Goal: Transaction & Acquisition: Subscribe to service/newsletter

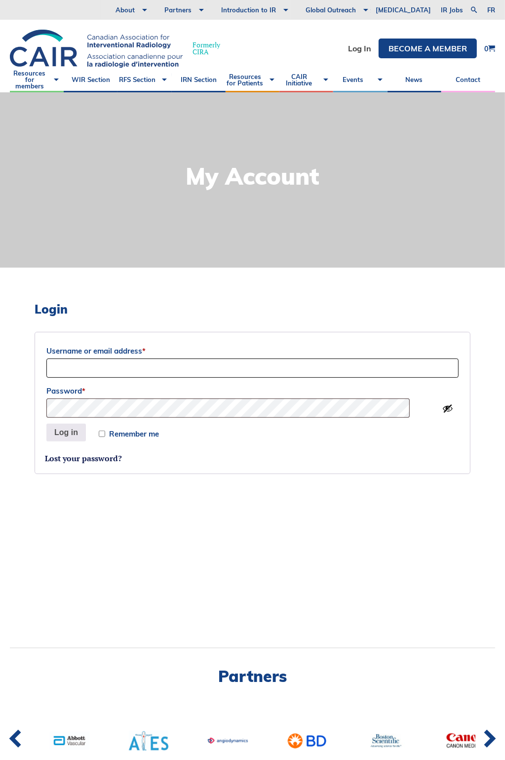
click at [122, 367] on input "Username or email address *" at bounding box center [252, 368] width 412 height 19
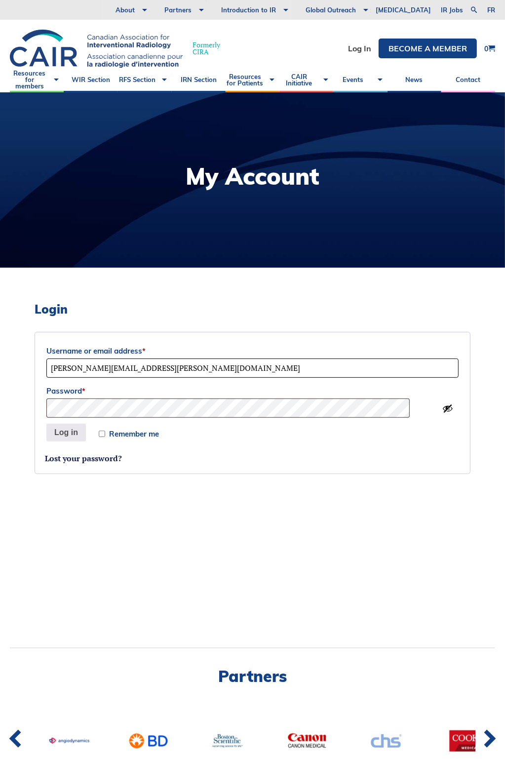
type input "[PERSON_NAME][EMAIL_ADDRESS][PERSON_NAME][DOMAIN_NAME]"
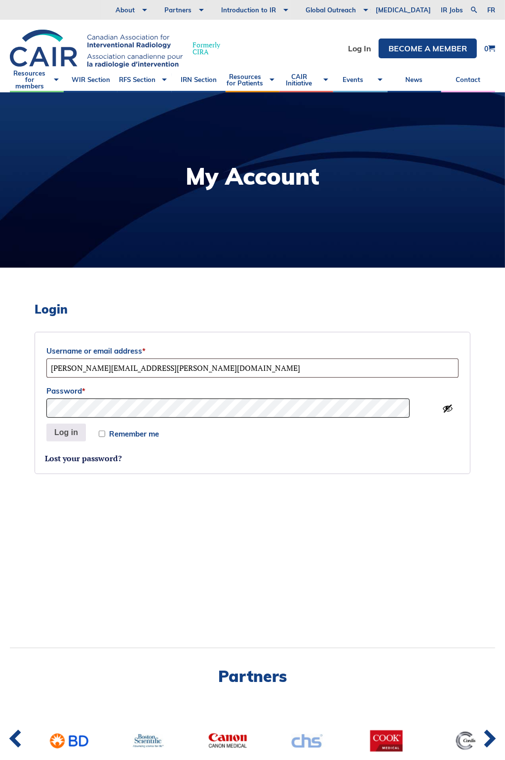
click at [46, 424] on button "Log in" at bounding box center [66, 433] width 40 height 18
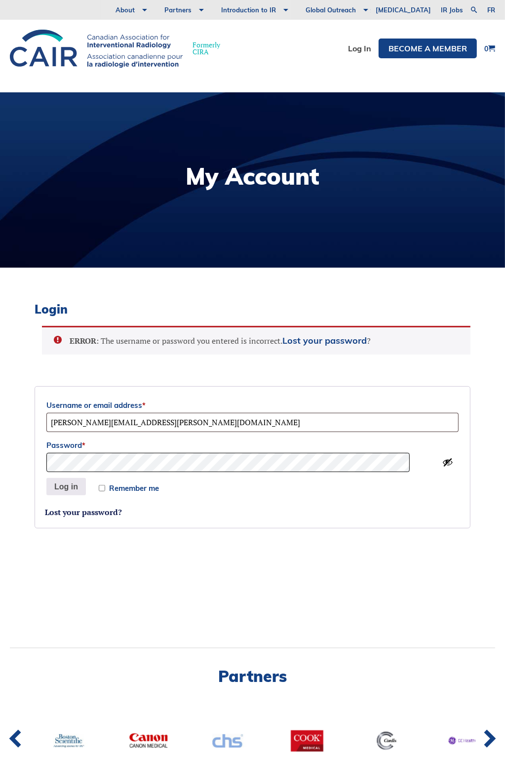
scroll to position [263, 0]
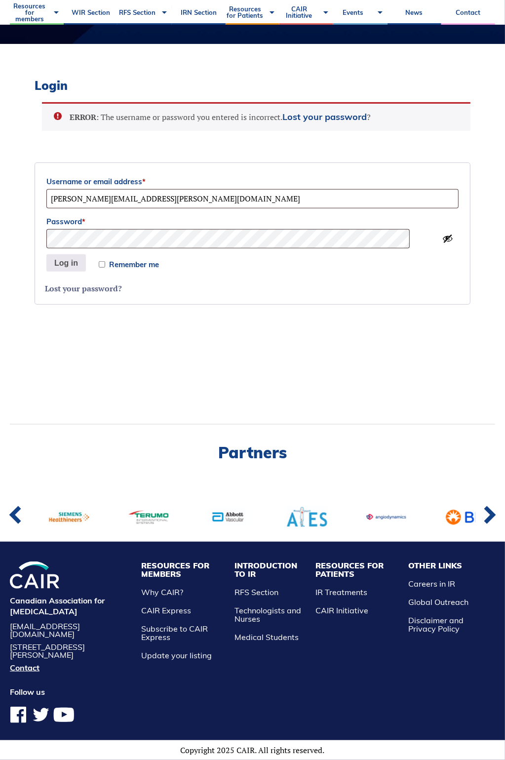
click at [96, 283] on link "Lost your password?" at bounding box center [83, 288] width 77 height 11
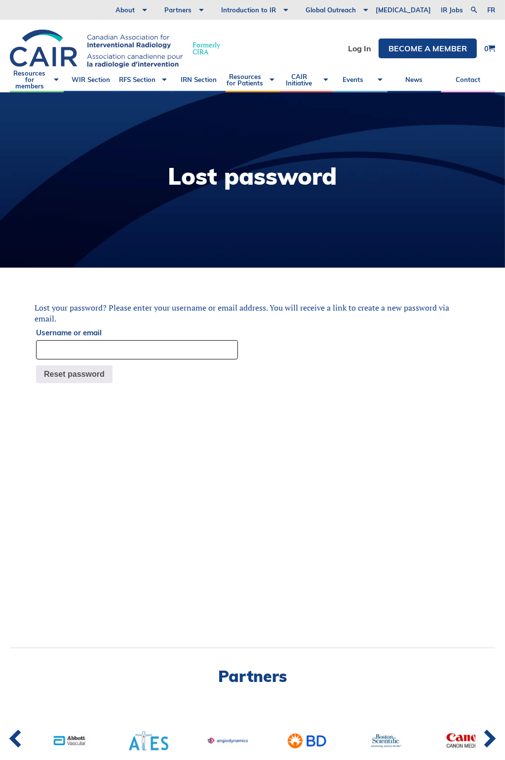
click at [82, 351] on input "Username or email" at bounding box center [137, 349] width 202 height 19
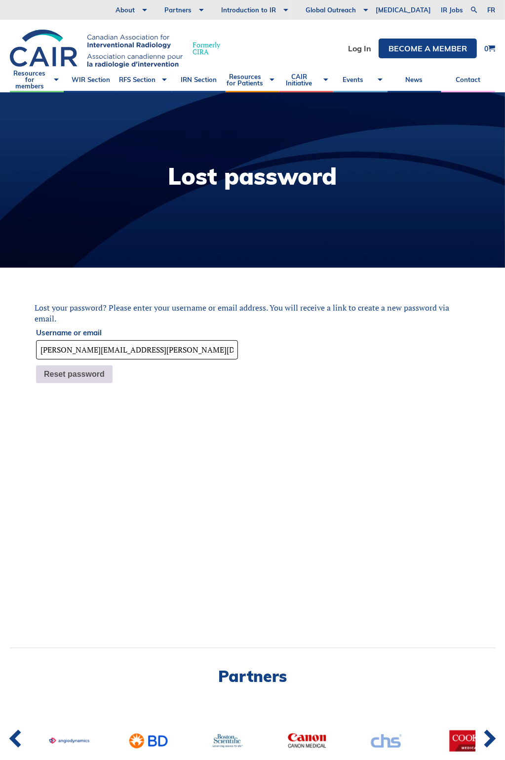
type input "nicolette.sinclair@gmail.com"
click at [112, 374] on button "Reset password" at bounding box center [74, 374] width 77 height 18
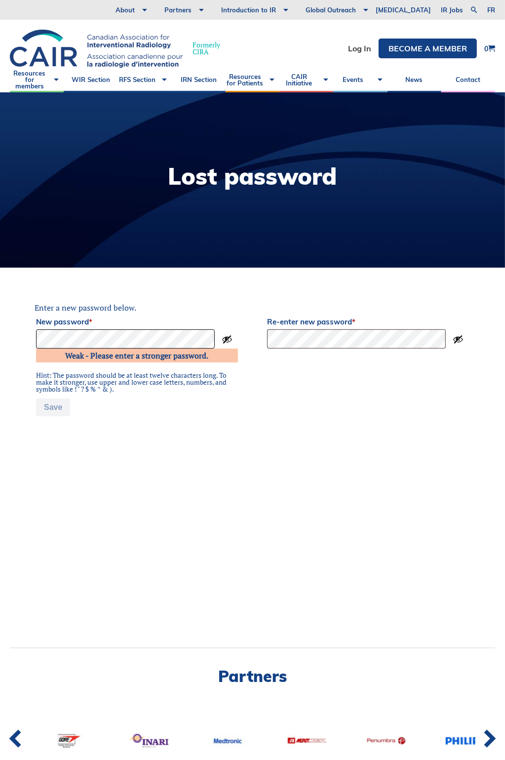
click at [0, 327] on html "About Vision and Mission Board of Directors Annual Reports Financial Statements…" at bounding box center [252, 380] width 505 height 760
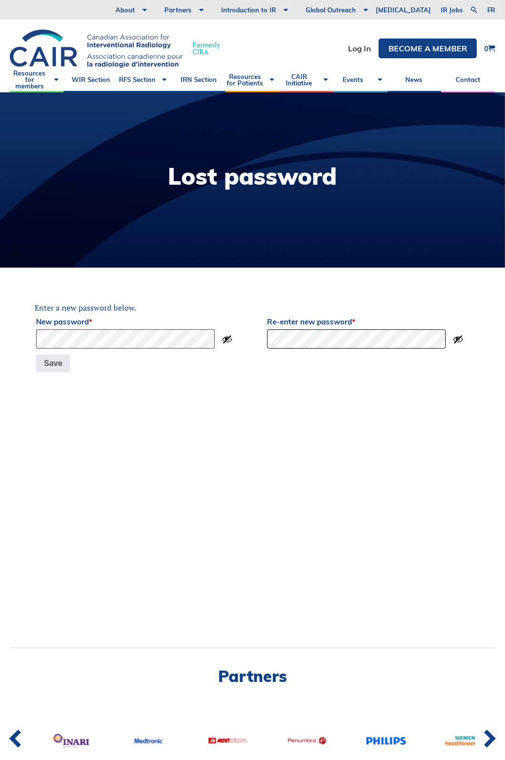
click at [205, 337] on form "Enter a new password below. New password * Weak - Please enter a stronger passw…" at bounding box center [253, 338] width 436 height 72
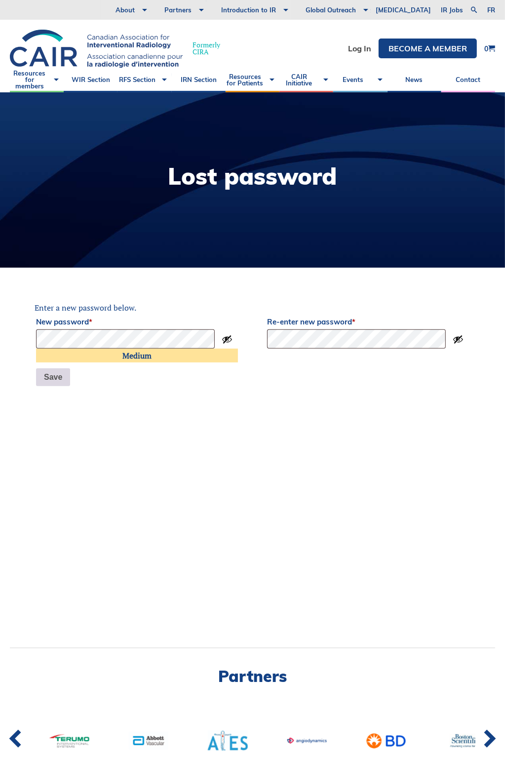
click at [65, 378] on button "Save" at bounding box center [53, 377] width 34 height 18
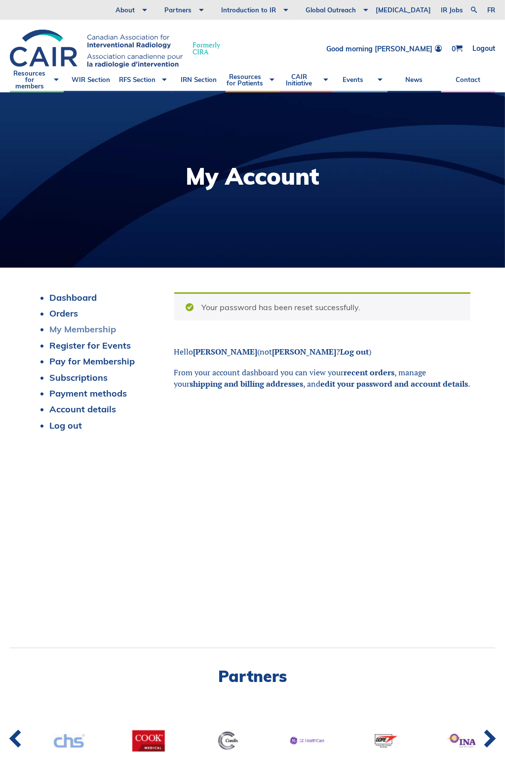
click at [116, 331] on link "My Membership" at bounding box center [82, 328] width 67 height 11
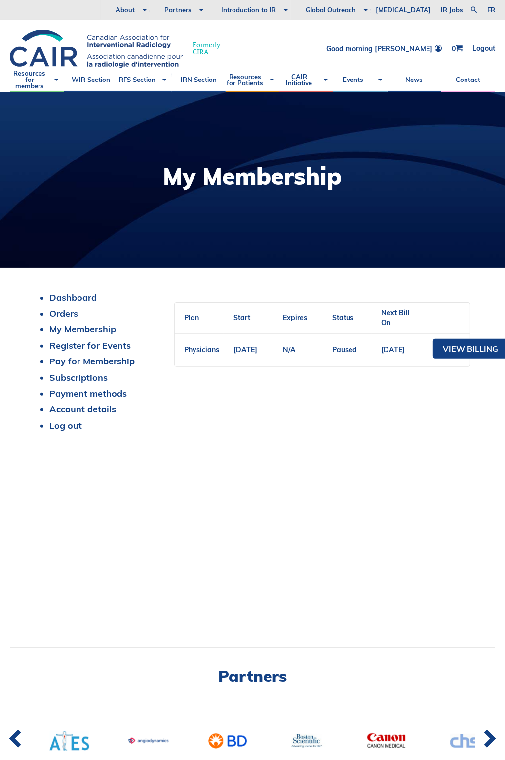
click at [381, 408] on div "Dashboard Orders My Membership Register for Events Pay for Membership Subscript…" at bounding box center [253, 366] width 436 height 149
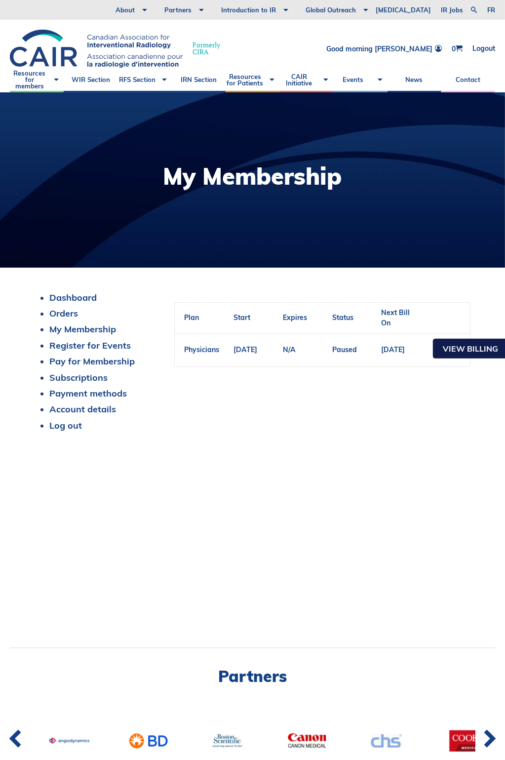
click at [433, 354] on link "View Billing" at bounding box center [470, 349] width 75 height 20
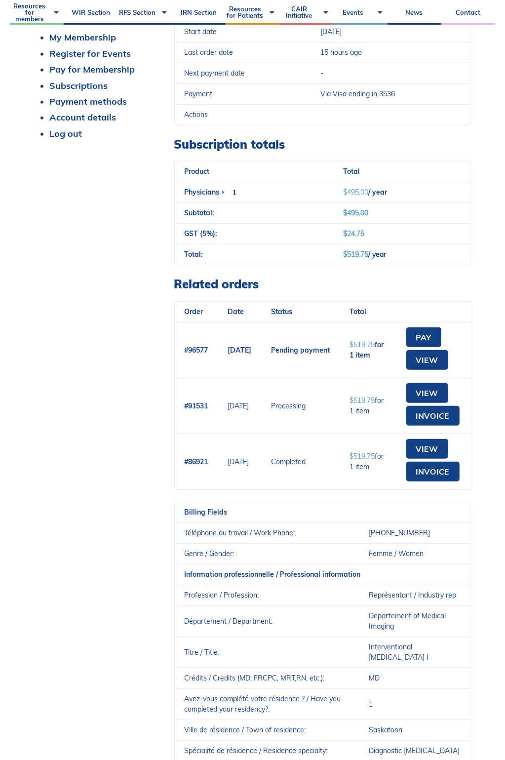
scroll to position [296, 0]
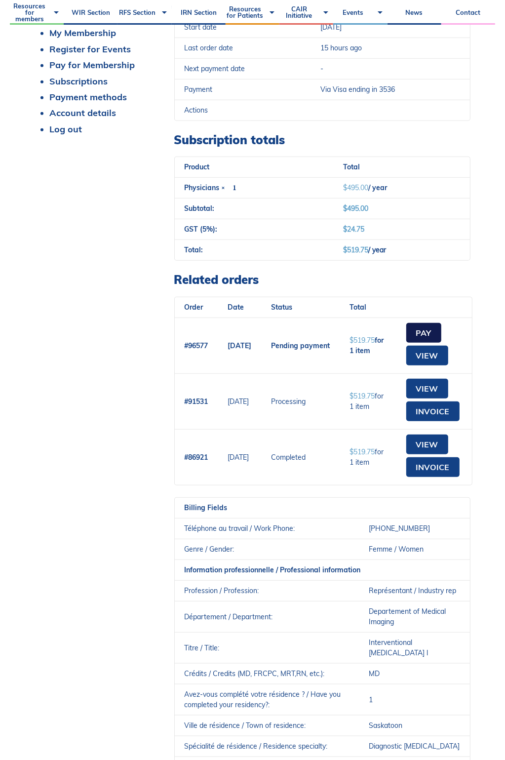
click at [441, 336] on link "Pay" at bounding box center [423, 333] width 35 height 20
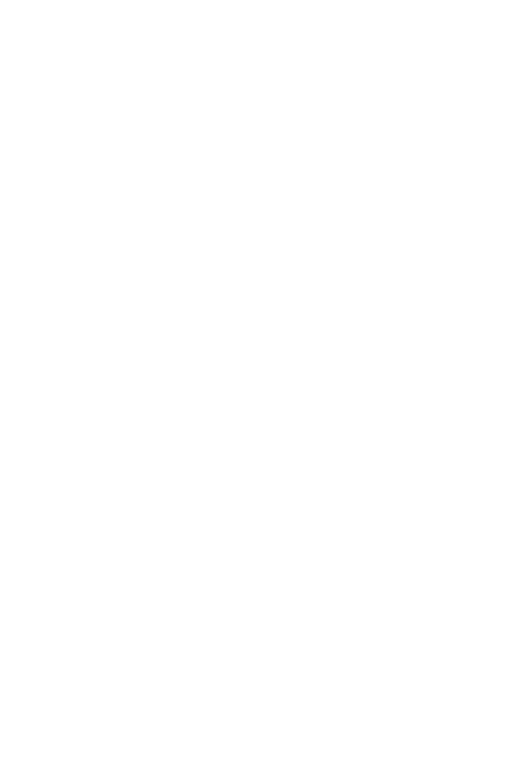
select select "SK"
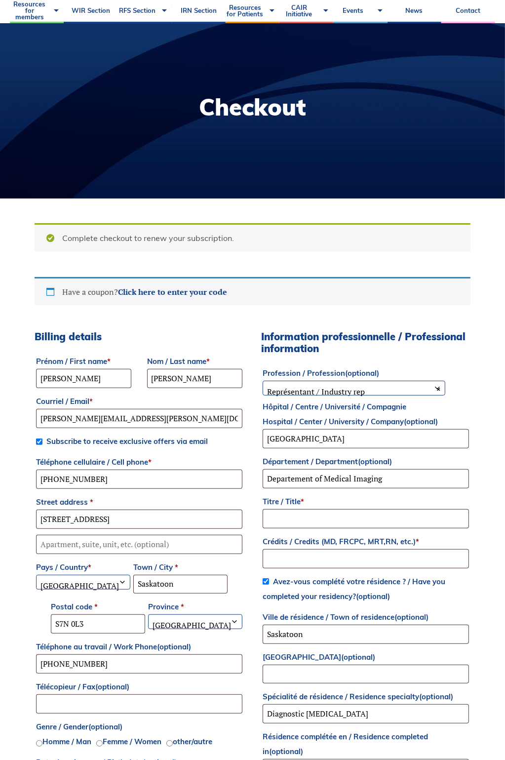
scroll to position [99, 0]
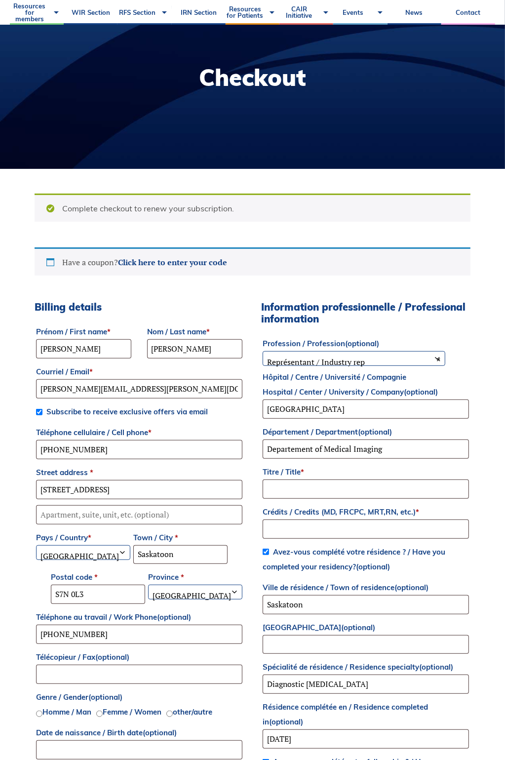
click at [362, 367] on span "× Représentant / Industry rep" at bounding box center [354, 362] width 182 height 21
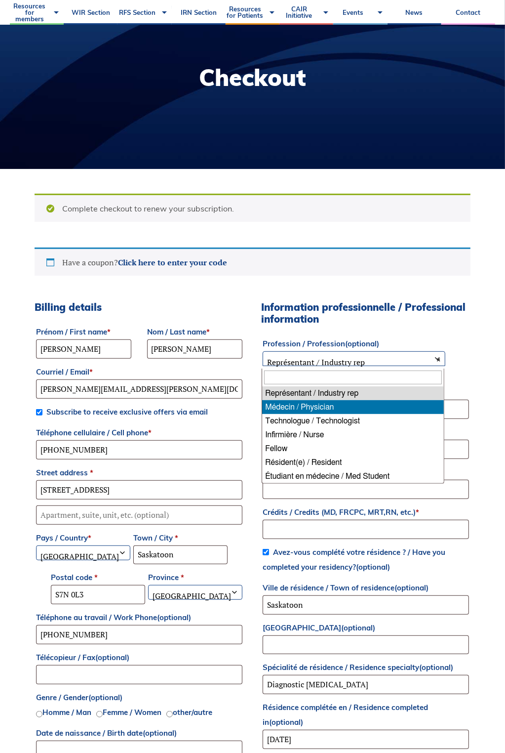
select select "physician"
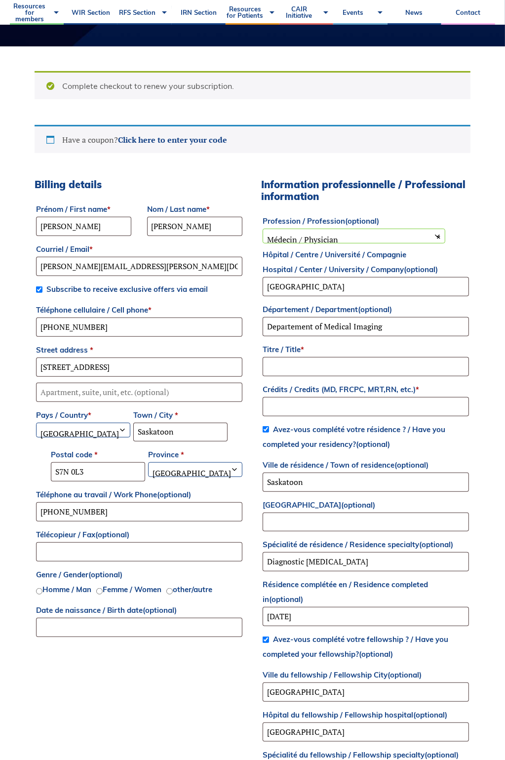
scroll to position [247, 0]
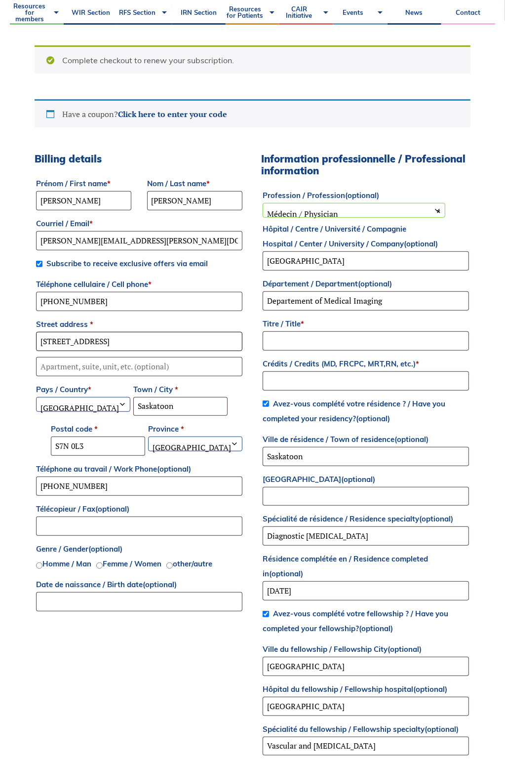
drag, startPoint x: 192, startPoint y: 340, endPoint x: 6, endPoint y: 340, distance: 185.7
click at [6, 340] on body "About Vision and Mission Board of Directors Annual Reports Financial Statements…" at bounding box center [252, 133] width 505 height 760
type input "85 Flax Road"
drag, startPoint x: 169, startPoint y: 406, endPoint x: 119, endPoint y: 403, distance: 51.0
click at [119, 403] on div "Prénom / First name * Nicolette Nom / Last name * Sinclair Courriel / Email * n…" at bounding box center [139, 395] width 209 height 441
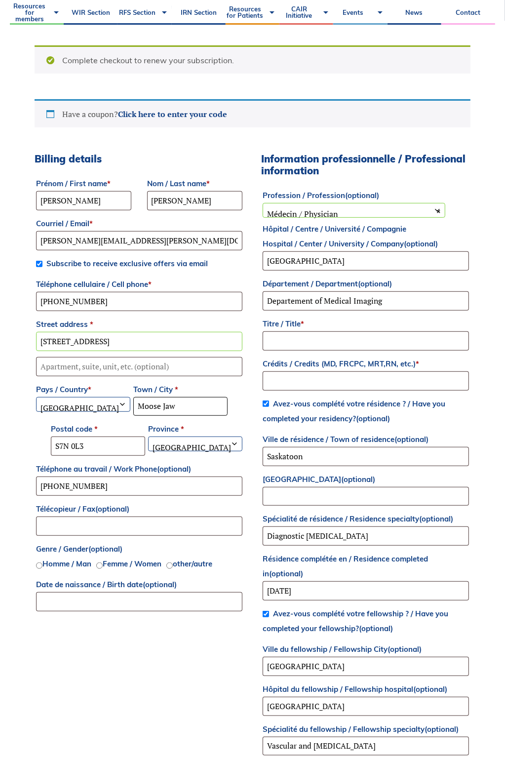
type input "Moose Jaw"
drag, startPoint x: 93, startPoint y: 443, endPoint x: 44, endPoint y: 433, distance: 49.4
click at [41, 437] on div "Complete checkout to renew your subscription. Have a coupon? Click here to ente…" at bounding box center [252, 607] width 485 height 1173
type input "S6J 1L1"
drag, startPoint x: 364, startPoint y: 266, endPoint x: 221, endPoint y: 262, distance: 143.3
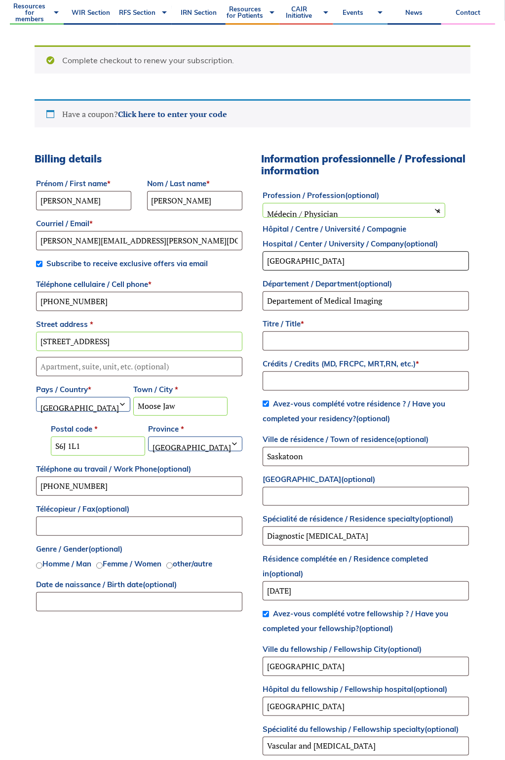
click at [221, 262] on div "Billing details Prénom / First name * Nicolette Nom / Last name * Sinclair Cour…" at bounding box center [253, 484] width 436 height 662
drag, startPoint x: 395, startPoint y: 306, endPoint x: 217, endPoint y: 306, distance: 177.8
click at [217, 306] on div "Billing details Prénom / First name * Nicolette Nom / Last name * Sinclair Cour…" at bounding box center [253, 484] width 436 height 662
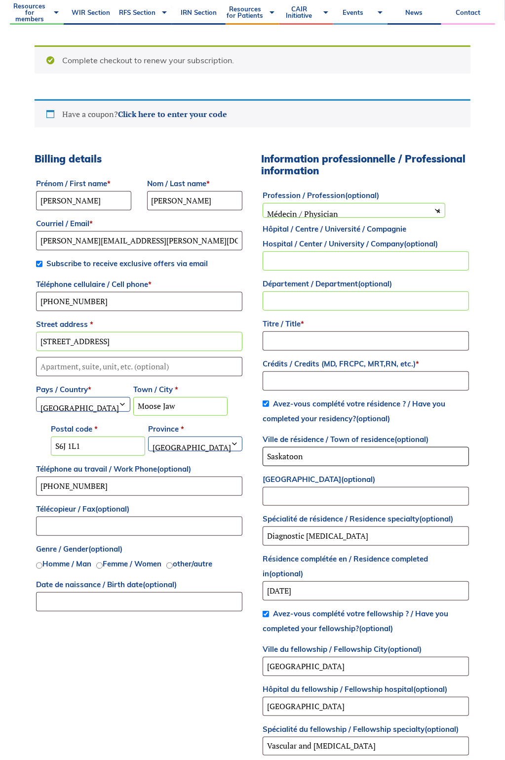
drag, startPoint x: 317, startPoint y: 458, endPoint x: 228, endPoint y: 452, distance: 89.1
click at [228, 452] on div "Billing details Prénom / First name * Nicolette Nom / Last name * Sinclair Cour…" at bounding box center [253, 484] width 436 height 662
type input "M"
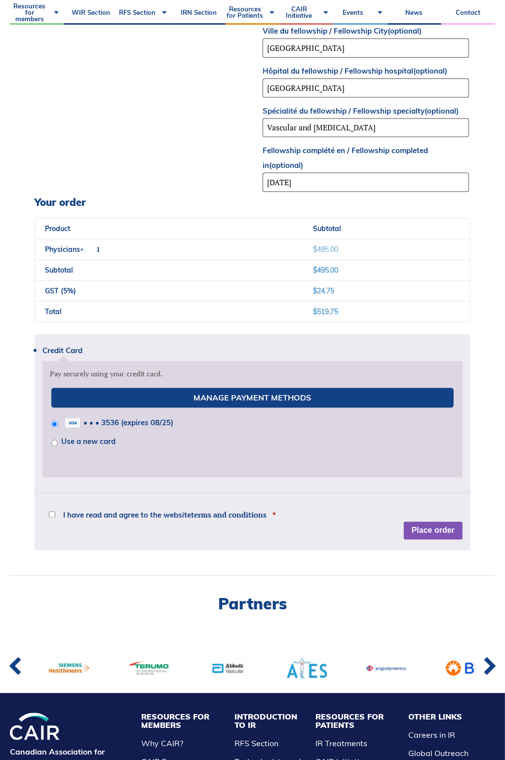
scroll to position [889, 0]
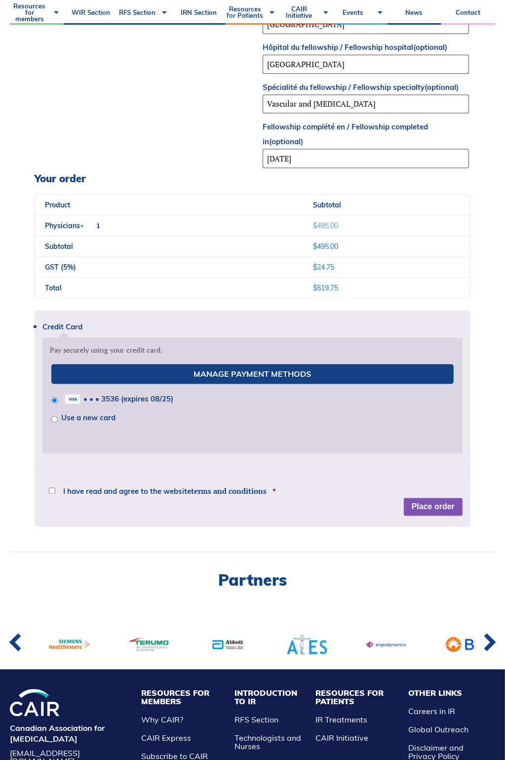
click at [79, 469] on div "Credit Card Pay securely using your credit card. Manage Payment Methods • • • 3…" at bounding box center [253, 419] width 436 height 216
click at [58, 423] on input "Use a new card" at bounding box center [54, 419] width 6 height 6
radio input "true"
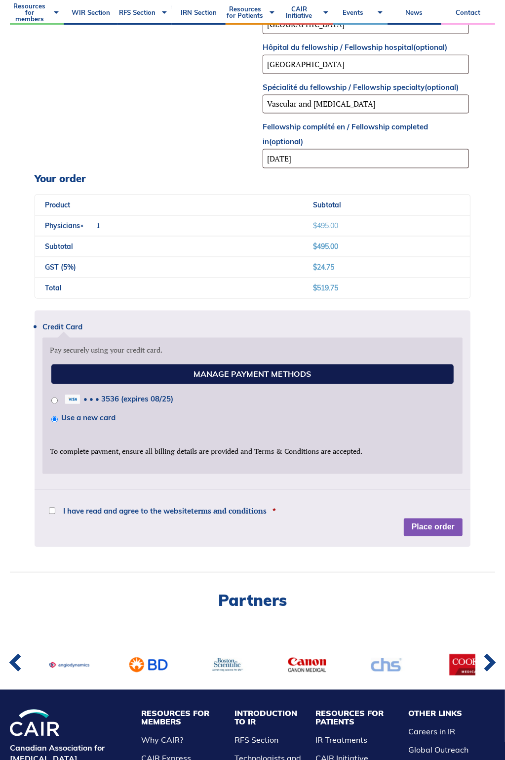
click at [233, 384] on link "Manage Payment Methods" at bounding box center [252, 374] width 403 height 20
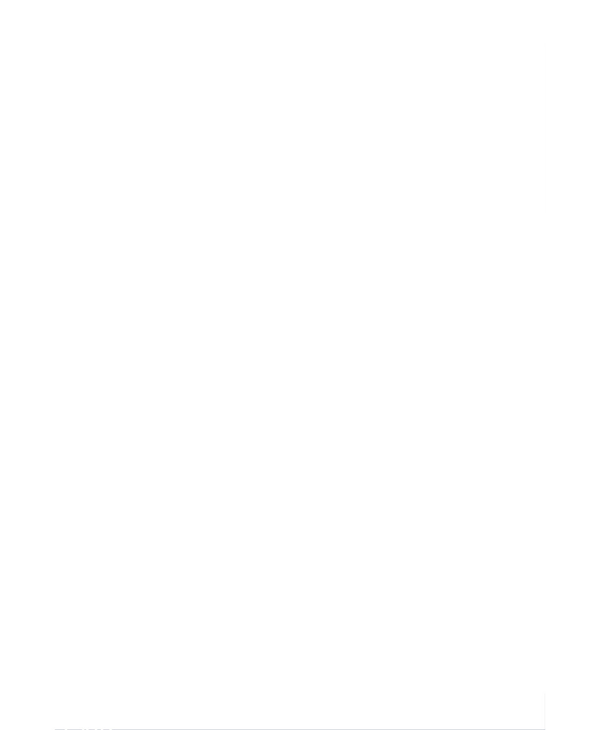
scroll to position [49, 0]
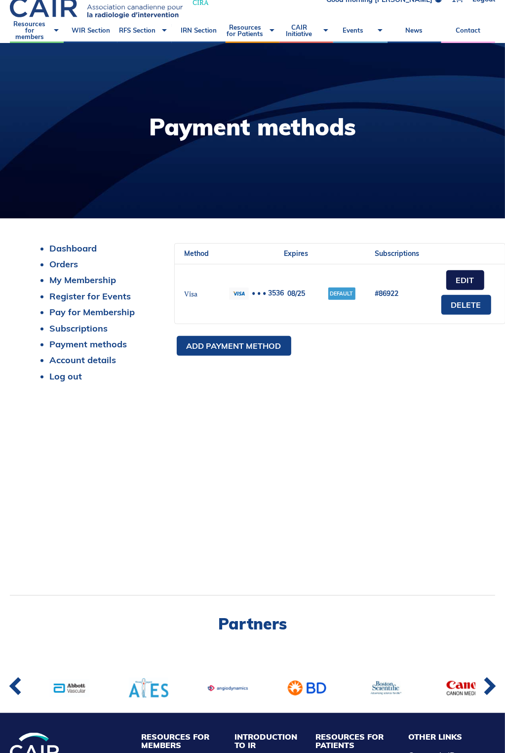
click at [484, 279] on link "Edit" at bounding box center [465, 280] width 38 height 20
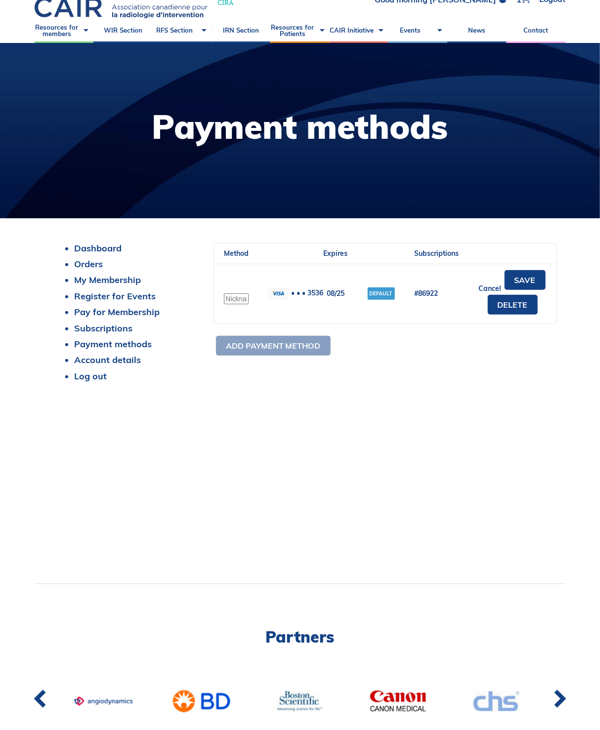
click at [342, 292] on td "08/25" at bounding box center [336, 294] width 44 height 60
click at [502, 306] on link "Delete" at bounding box center [512, 305] width 50 height 20
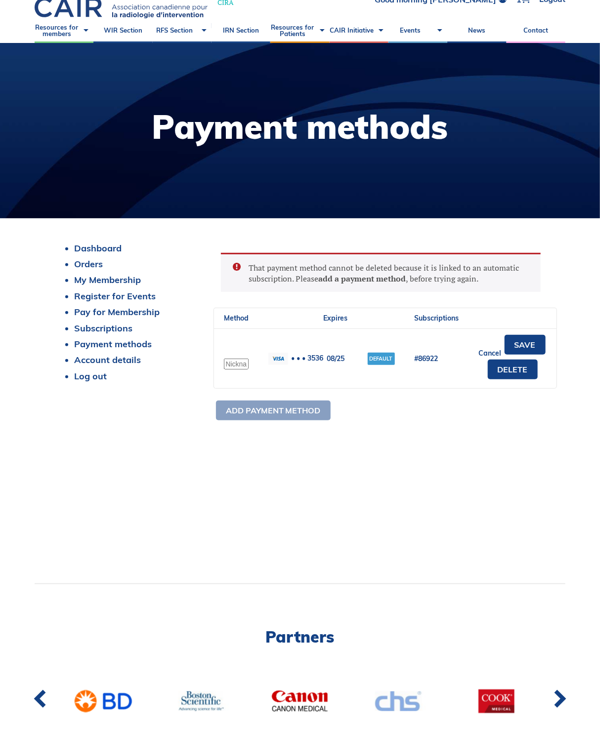
click at [252, 412] on div "That payment method cannot be deleted because it is linked to an automatic subs…" at bounding box center [376, 333] width 327 height 180
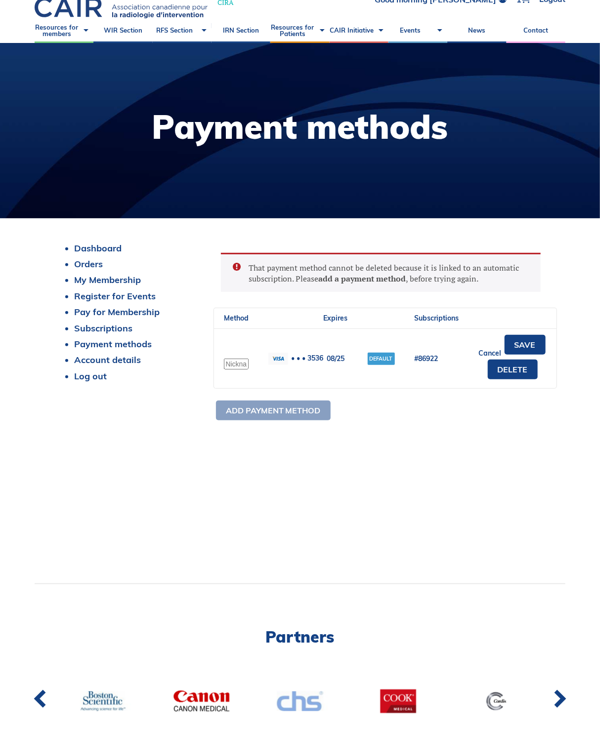
click at [283, 409] on div "That payment method cannot be deleted because it is linked to an automatic subs…" at bounding box center [376, 333] width 327 height 180
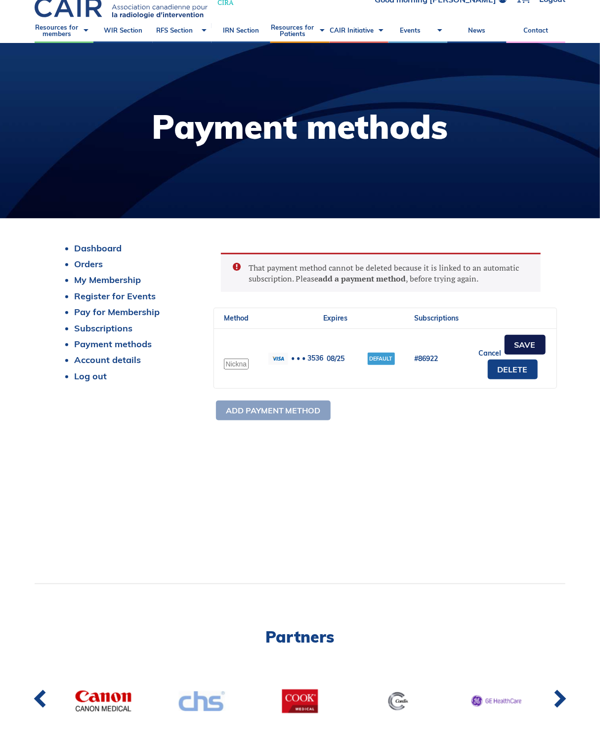
click at [505, 346] on link "Save" at bounding box center [524, 345] width 41 height 20
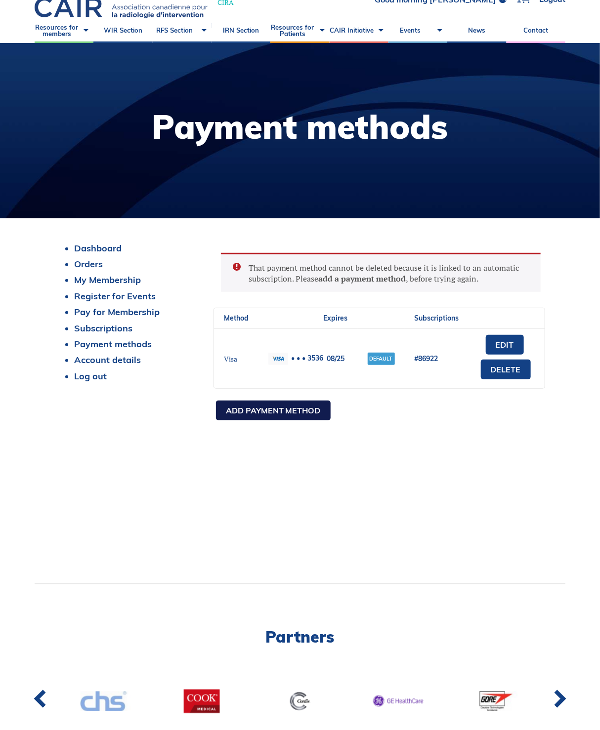
click at [281, 410] on link "Add payment method" at bounding box center [273, 411] width 115 height 20
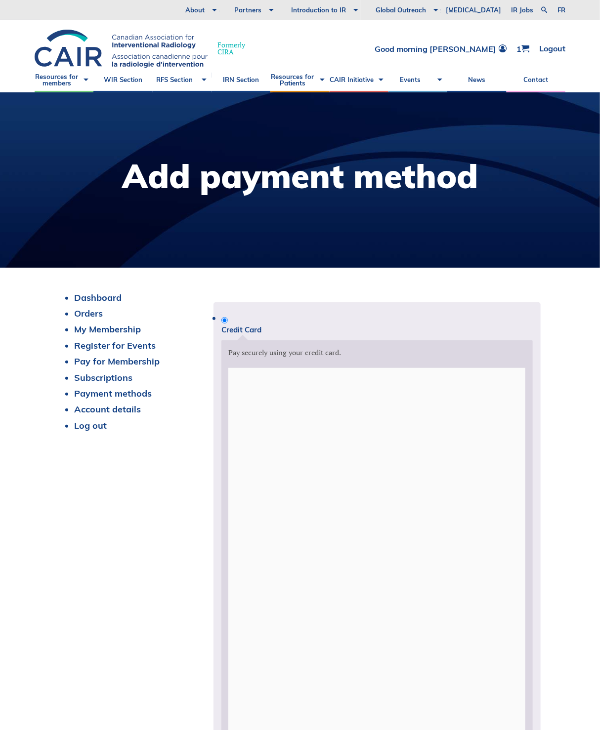
scroll to position [13, 0]
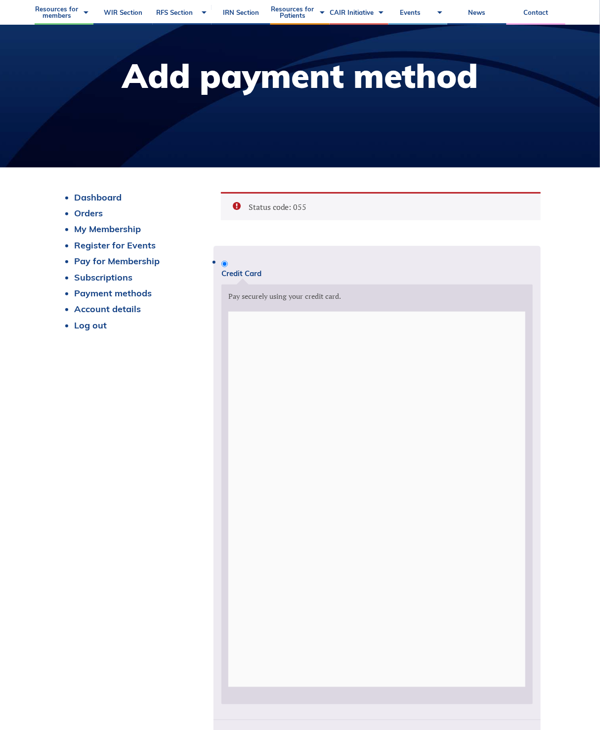
scroll to position [99, 0]
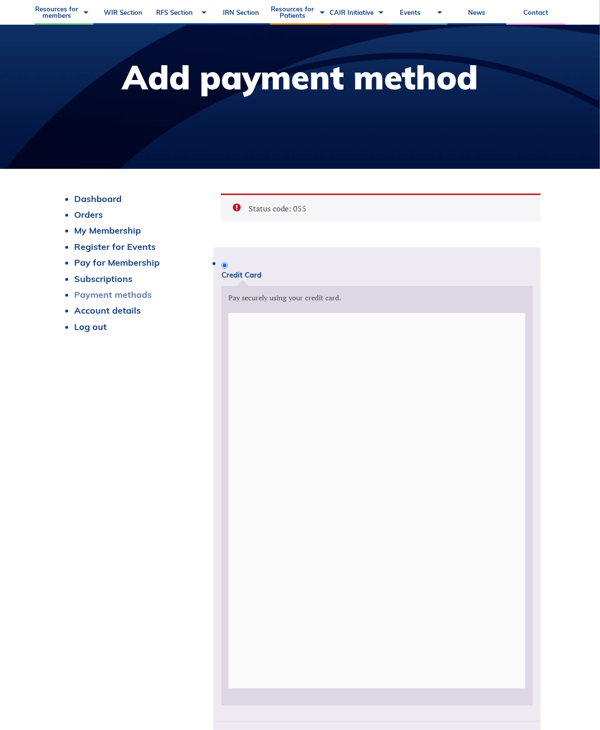
click at [93, 294] on link "Payment methods" at bounding box center [113, 294] width 78 height 11
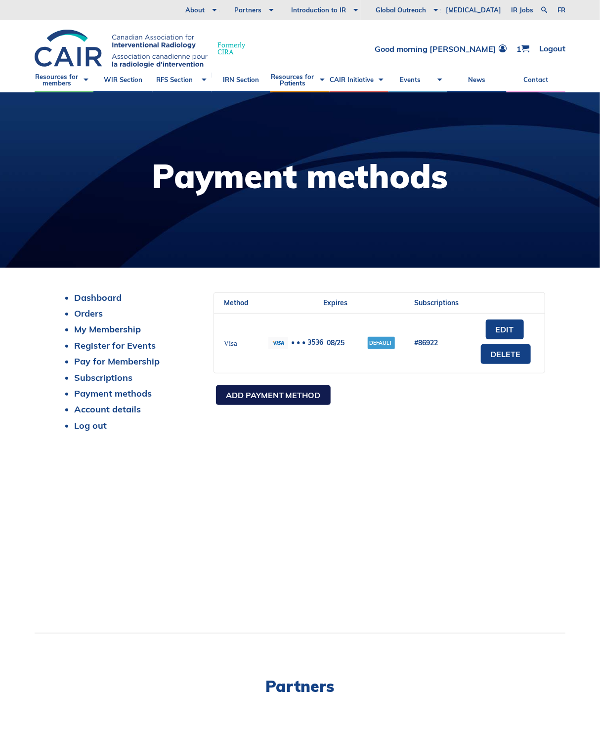
click at [261, 391] on link "Add payment method" at bounding box center [273, 395] width 115 height 20
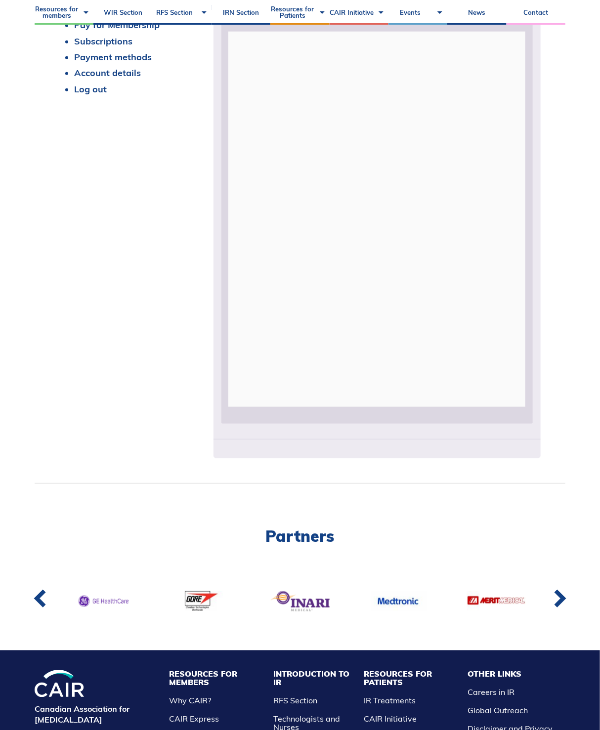
scroll to position [346, 0]
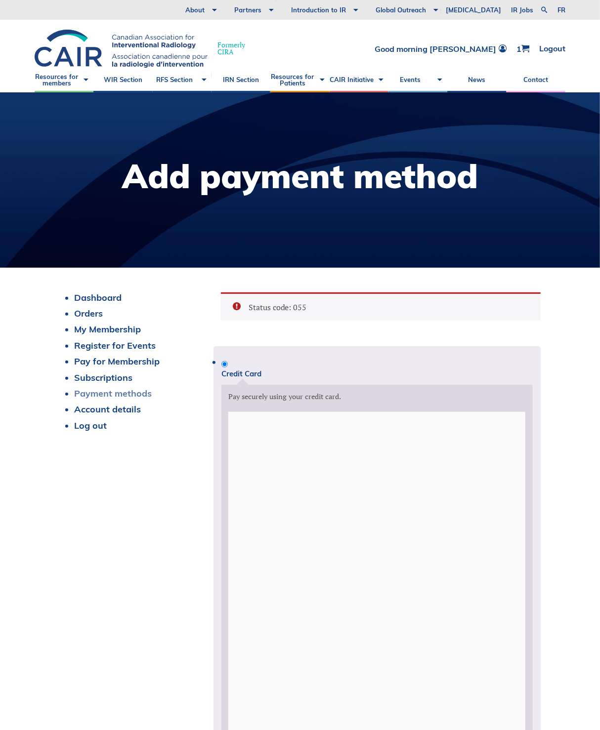
click at [115, 394] on link "Payment methods" at bounding box center [113, 393] width 78 height 11
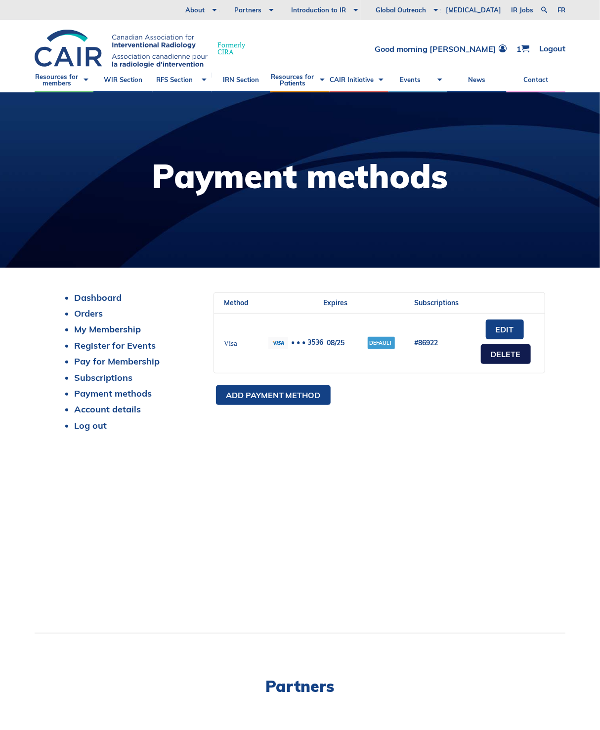
click at [499, 355] on link "Delete" at bounding box center [506, 354] width 50 height 20
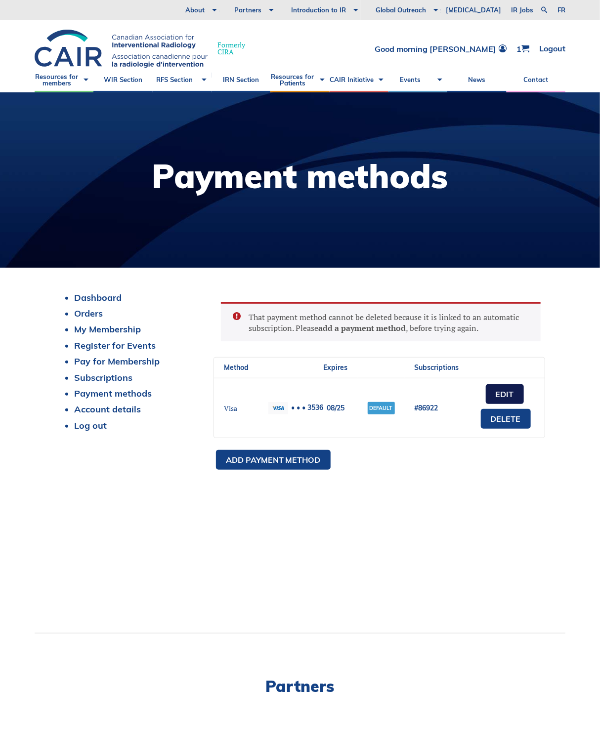
click at [498, 391] on link "Edit" at bounding box center [504, 394] width 38 height 20
click at [238, 410] on input "text" at bounding box center [236, 413] width 25 height 11
click at [330, 405] on td "08/25" at bounding box center [336, 408] width 44 height 60
click at [377, 405] on mark "Default" at bounding box center [380, 408] width 27 height 12
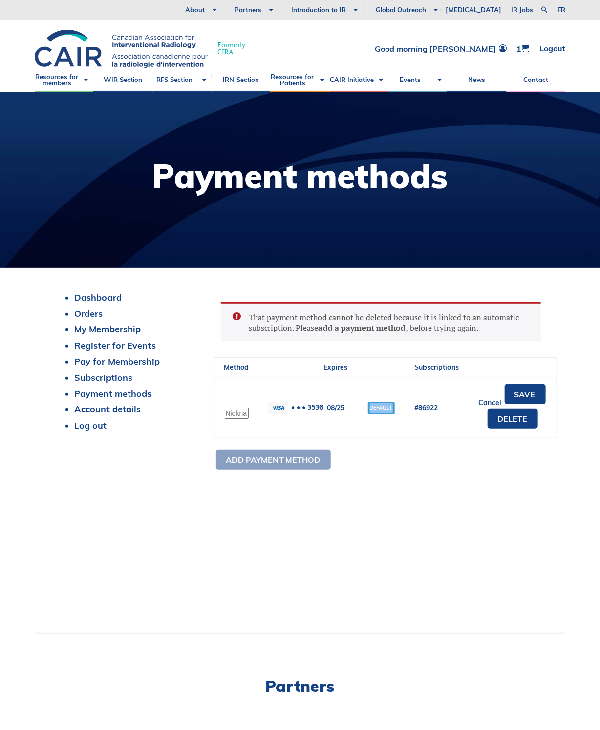
drag, startPoint x: 377, startPoint y: 405, endPoint x: 337, endPoint y: 404, distance: 40.0
click at [376, 406] on mark "Default" at bounding box center [380, 408] width 27 height 12
click at [228, 409] on input "text" at bounding box center [236, 413] width 25 height 11
click at [238, 368] on span "Method" at bounding box center [236, 367] width 25 height 9
click at [336, 367] on span "Expires" at bounding box center [335, 367] width 24 height 9
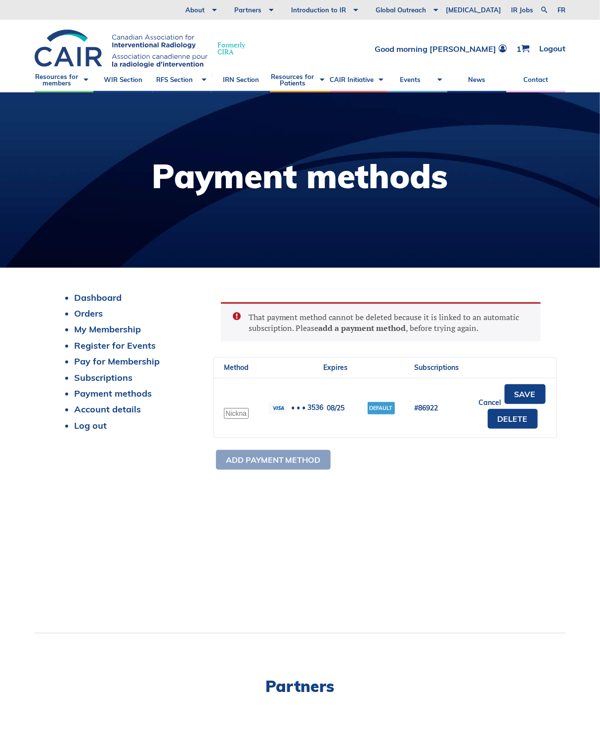
drag, startPoint x: 309, startPoint y: 410, endPoint x: 321, endPoint y: 413, distance: 12.7
click at [311, 411] on td "• • • 3536" at bounding box center [285, 408] width 55 height 60
click at [504, 423] on link "Delete" at bounding box center [512, 419] width 50 height 20
click at [523, 389] on link "Save" at bounding box center [524, 394] width 41 height 20
click at [504, 393] on link "Edit" at bounding box center [504, 394] width 38 height 20
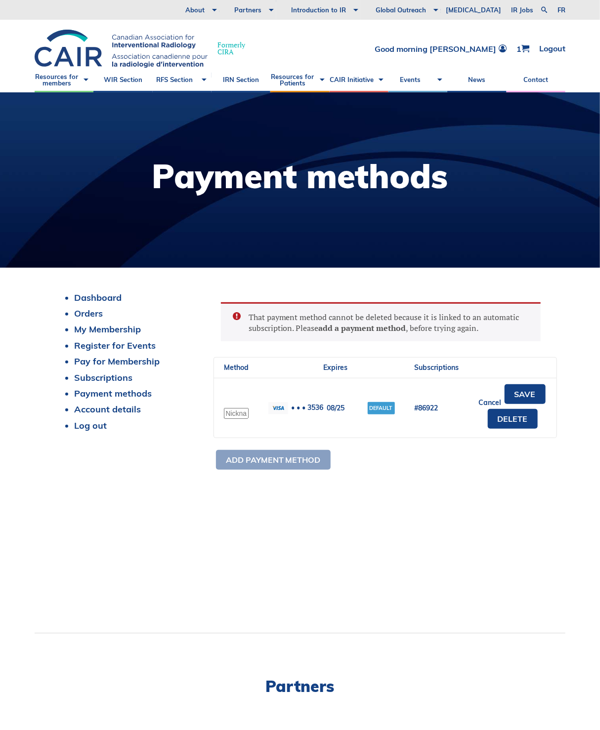
click at [381, 409] on mark "Default" at bounding box center [380, 408] width 27 height 12
click at [226, 410] on input "text" at bounding box center [236, 413] width 25 height 11
click at [235, 411] on input "text" at bounding box center [236, 413] width 25 height 11
click at [241, 363] on span "Method" at bounding box center [236, 367] width 25 height 9
click at [272, 406] on img at bounding box center [278, 408] width 20 height 12
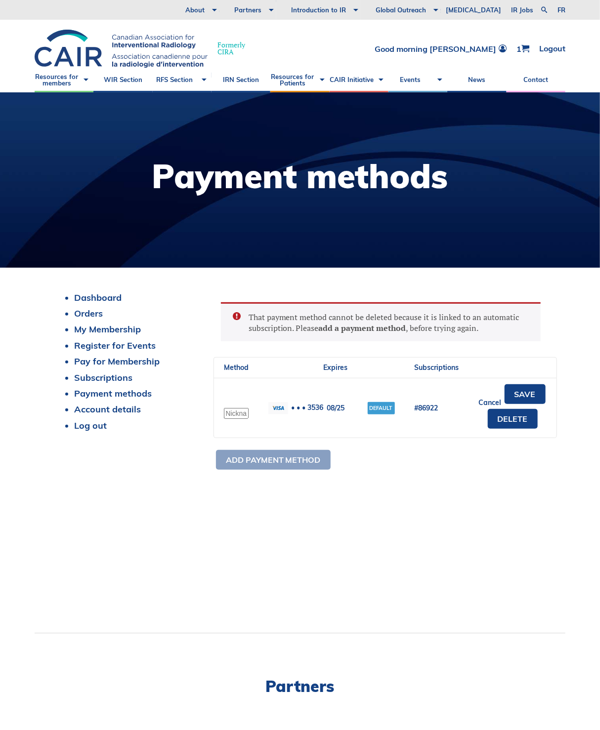
click at [333, 406] on td "08/25" at bounding box center [336, 408] width 44 height 60
click at [335, 406] on td "08/25" at bounding box center [336, 408] width 44 height 60
click at [336, 406] on td "08/25" at bounding box center [336, 408] width 44 height 60
click at [340, 358] on th "Expires" at bounding box center [336, 368] width 44 height 20
click at [98, 375] on link "Subscriptions" at bounding box center [103, 377] width 58 height 11
